Goal: Task Accomplishment & Management: Manage account settings

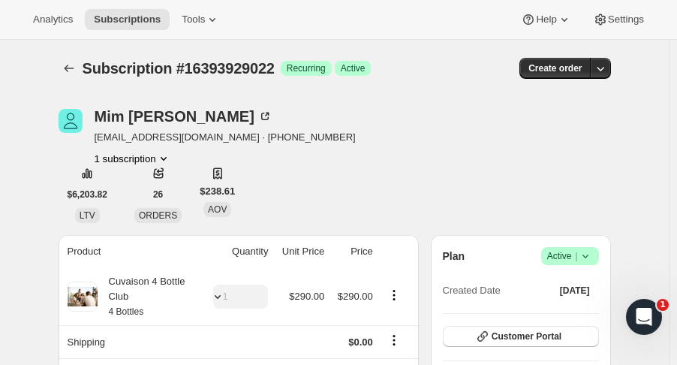
click at [73, 74] on icon "Subscriptions" at bounding box center [69, 68] width 15 height 15
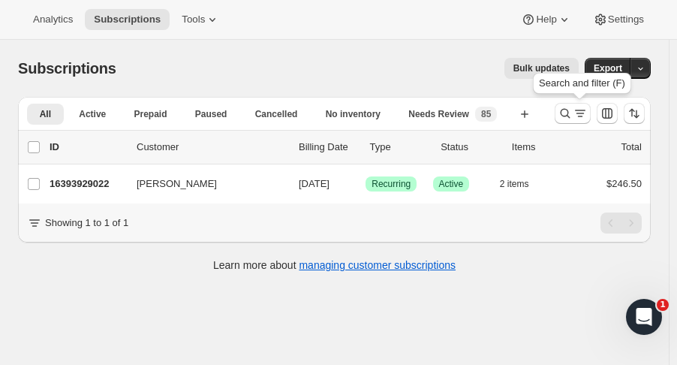
click at [567, 114] on icon "Search and filter results" at bounding box center [565, 113] width 15 height 15
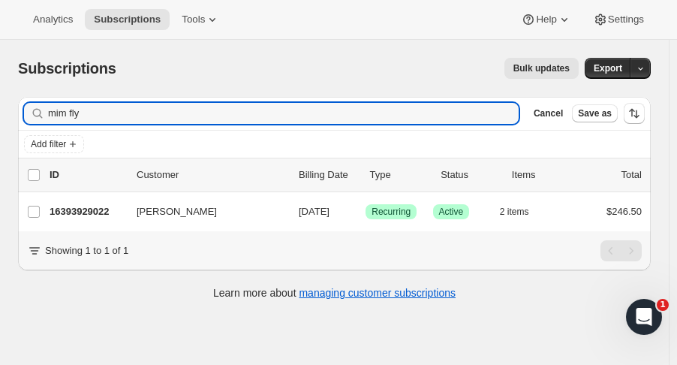
drag, startPoint x: 120, startPoint y: 111, endPoint x: -28, endPoint y: 98, distance: 148.5
click at [0, 98] on html "Analytics Subscriptions Tools Help Settings Skip to content Subscriptions. This…" at bounding box center [338, 182] width 677 height 365
type input "piels"
click at [87, 213] on p "16424927550" at bounding box center [87, 211] width 75 height 15
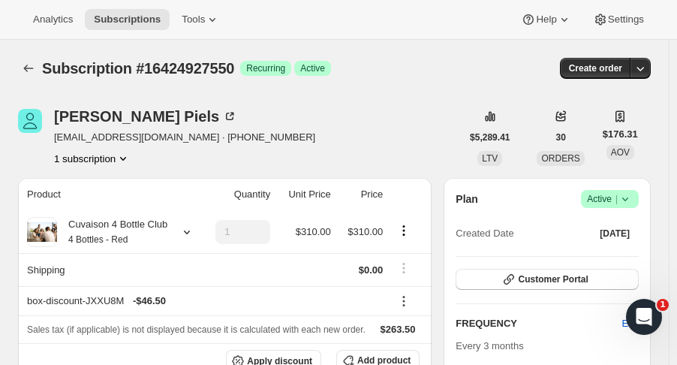
click at [20, 65] on button "Subscriptions" at bounding box center [28, 68] width 21 height 21
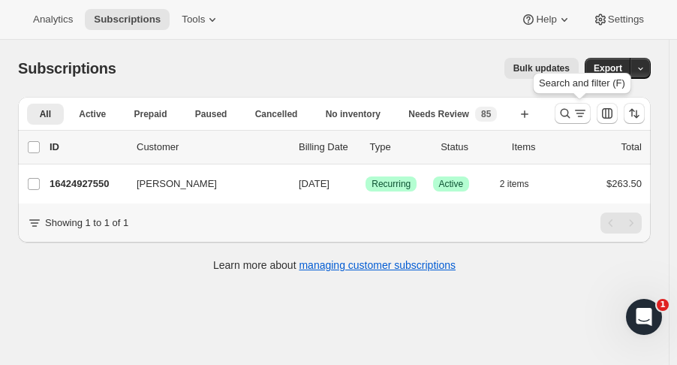
click at [569, 114] on icon "Search and filter results" at bounding box center [565, 113] width 15 height 15
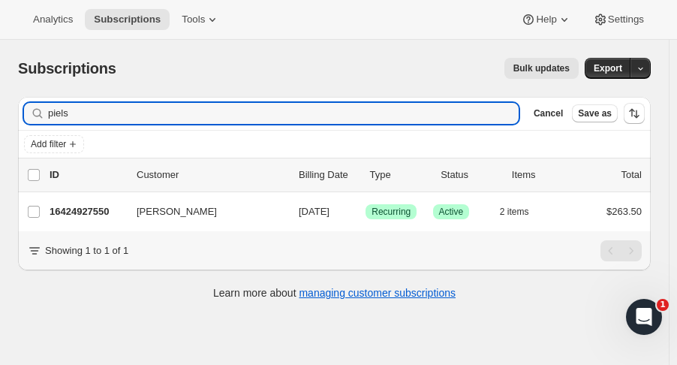
drag, startPoint x: 71, startPoint y: 118, endPoint x: -72, endPoint y: 128, distance: 143.7
click at [0, 128] on html "Analytics Subscriptions Tools Help Settings Skip to content Subscriptions. This…" at bounding box center [338, 182] width 677 height 365
type input "krem"
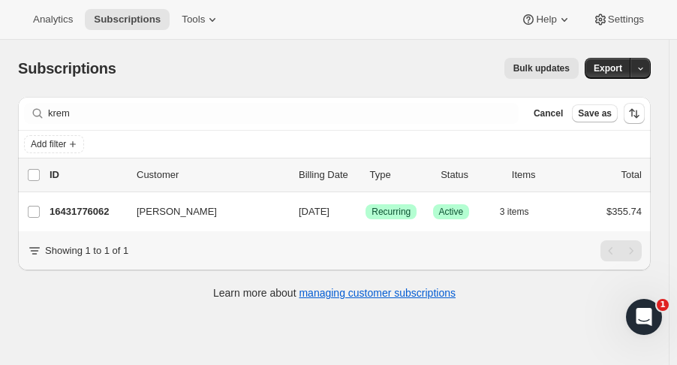
click at [62, 211] on p "16431776062" at bounding box center [87, 211] width 75 height 15
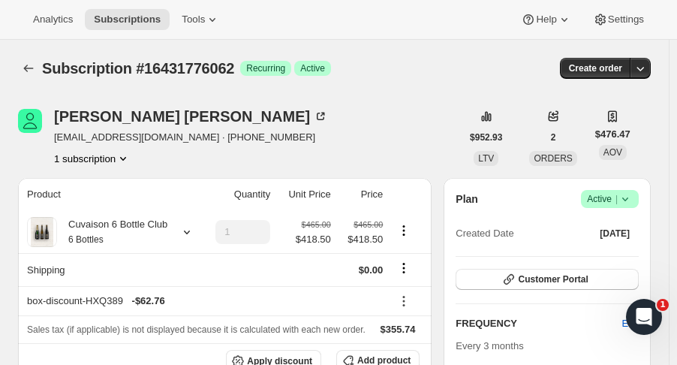
click at [633, 200] on icon at bounding box center [625, 198] width 15 height 15
click at [614, 251] on span "Cancel subscription" at bounding box center [618, 253] width 85 height 11
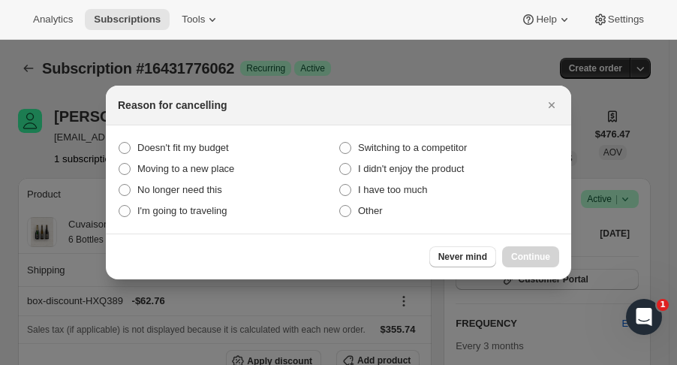
click at [212, 189] on span "No longer need this" at bounding box center [179, 189] width 85 height 11
click at [119, 185] on this "No longer need this" at bounding box center [119, 184] width 1 height 1
radio this "true"
click at [549, 252] on span "Continue" at bounding box center [530, 257] width 39 height 12
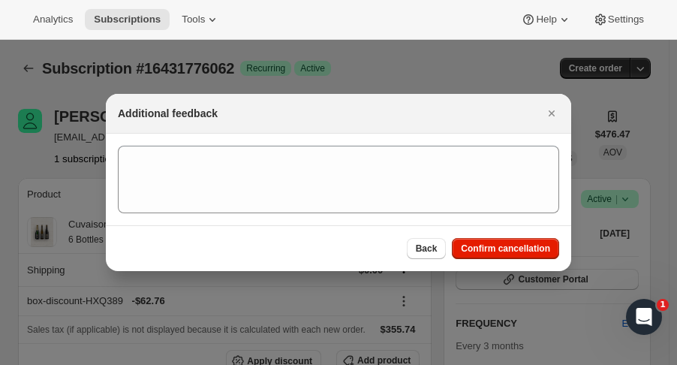
click at [549, 252] on span "Confirm cancellation" at bounding box center [505, 248] width 89 height 12
